Goal: Register for event/course

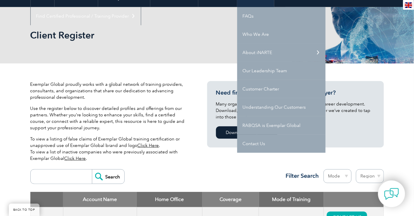
scroll to position [70, 0]
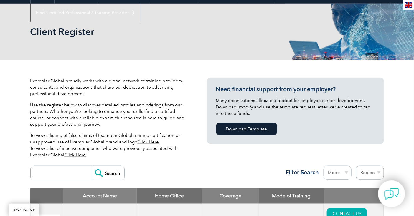
click at [369, 173] on select "Region [GEOGRAPHIC_DATA] [GEOGRAPHIC_DATA] [GEOGRAPHIC_DATA] [GEOGRAPHIC_DATA] …" at bounding box center [370, 173] width 28 height 14
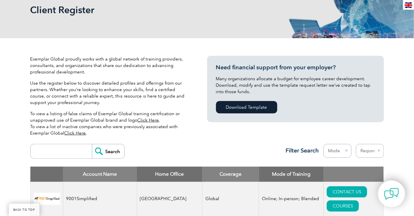
click at [343, 149] on select "Mode Online In-person Blended" at bounding box center [337, 151] width 28 height 14
click at [367, 151] on select "Region [GEOGRAPHIC_DATA] [GEOGRAPHIC_DATA] [GEOGRAPHIC_DATA] [GEOGRAPHIC_DATA] …" at bounding box center [370, 151] width 28 height 14
select select "[GEOGRAPHIC_DATA]"
click at [356, 144] on select "Region [GEOGRAPHIC_DATA] [GEOGRAPHIC_DATA] [GEOGRAPHIC_DATA] [GEOGRAPHIC_DATA] …" at bounding box center [370, 151] width 28 height 14
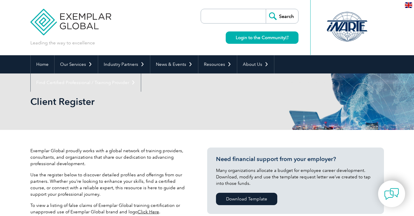
select select "[GEOGRAPHIC_DATA]"
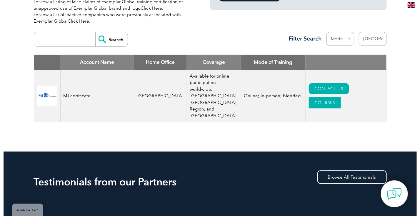
scroll to position [204, 0]
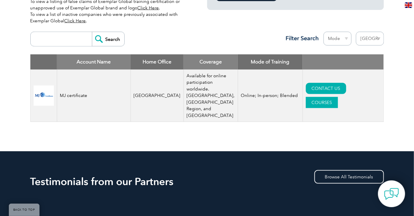
click at [338, 97] on link "COURSES" at bounding box center [322, 102] width 32 height 11
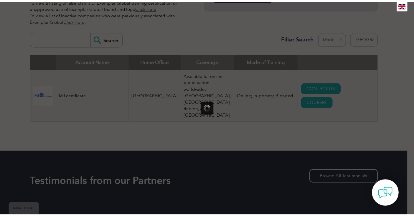
scroll to position [0, 0]
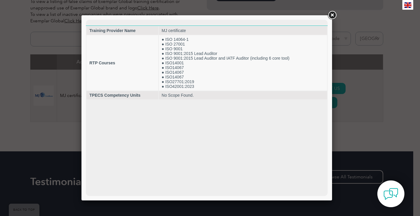
click at [385, 84] on div at bounding box center [210, 108] width 420 height 216
